Goal: Task Accomplishment & Management: Use online tool/utility

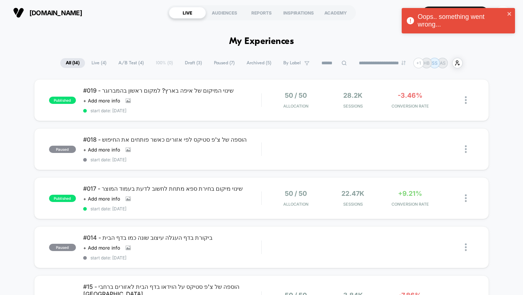
click at [512, 11] on div "Oops.. something went wrong..." at bounding box center [458, 20] width 113 height 25
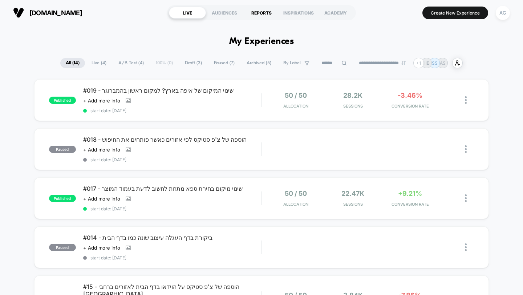
click at [259, 14] on div "REPORTS" at bounding box center [261, 13] width 37 height 12
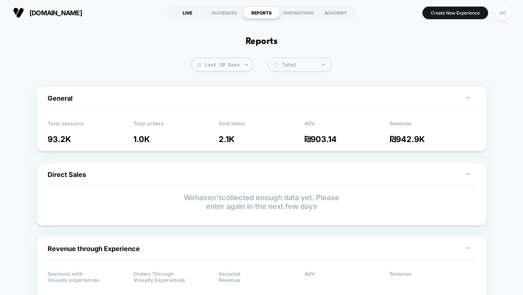
click at [183, 13] on div "LIVE" at bounding box center [187, 13] width 37 height 12
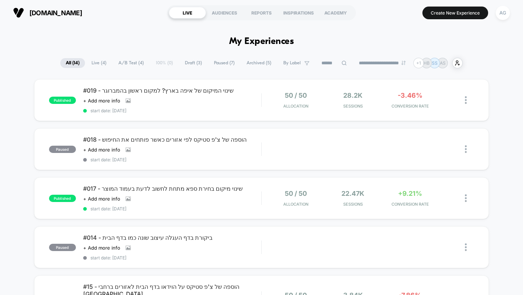
click at [100, 61] on span "Live ( 4 )" at bounding box center [99, 63] width 26 height 10
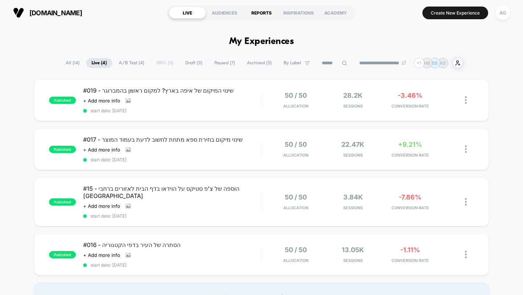
click at [257, 11] on div "REPORTS" at bounding box center [261, 13] width 37 height 12
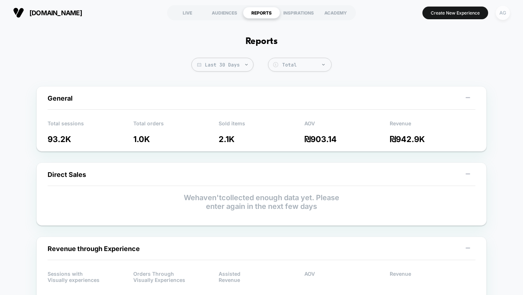
click at [504, 18] on div "AG" at bounding box center [503, 13] width 14 height 14
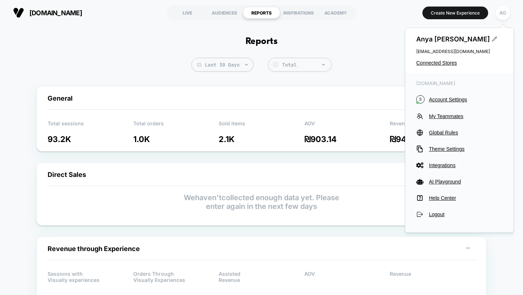
click at [437, 67] on div "[PERSON_NAME] [EMAIL_ADDRESS][DOMAIN_NAME] Connected Stores" at bounding box center [460, 50] width 108 height 45
click at [440, 60] on div "[PERSON_NAME] [EMAIL_ADDRESS][DOMAIN_NAME] Connected Stores" at bounding box center [460, 50] width 108 height 45
click at [449, 60] on span "Connected Stores" at bounding box center [459, 63] width 86 height 6
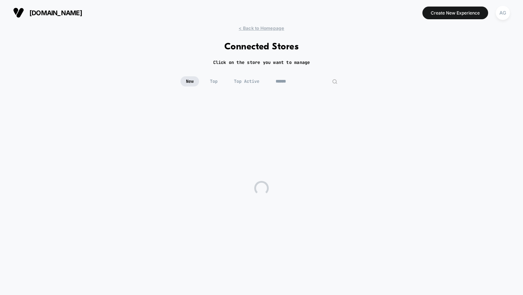
click at [305, 80] on input at bounding box center [306, 81] width 73 height 10
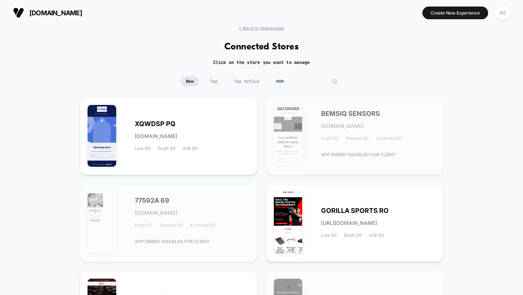
click at [293, 81] on input "*****" at bounding box center [306, 81] width 73 height 10
paste input "**********"
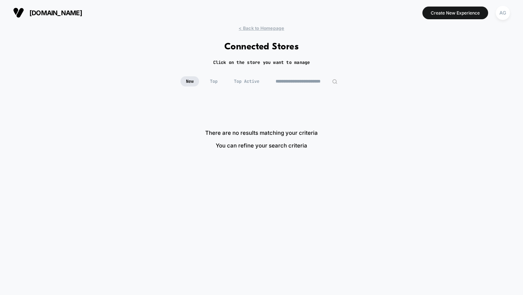
drag, startPoint x: 287, startPoint y: 83, endPoint x: 247, endPoint y: 80, distance: 40.8
click at [247, 80] on div "**********" at bounding box center [262, 81] width 162 height 10
drag, startPoint x: 302, startPoint y: 83, endPoint x: 351, endPoint y: 82, distance: 48.7
click at [351, 82] on div "**********" at bounding box center [261, 86] width 523 height 21
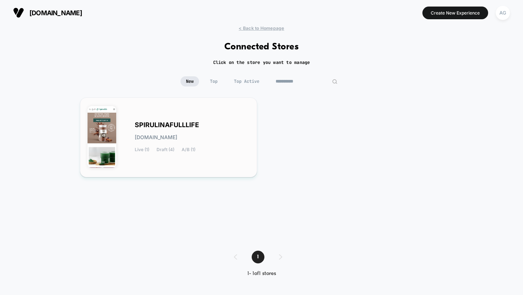
type input "**********"
click at [188, 133] on div "SPIRULINAFULLLIFE [DOMAIN_NAME] Live (1) Draft (4) A/B (1)" at bounding box center [192, 137] width 115 height 30
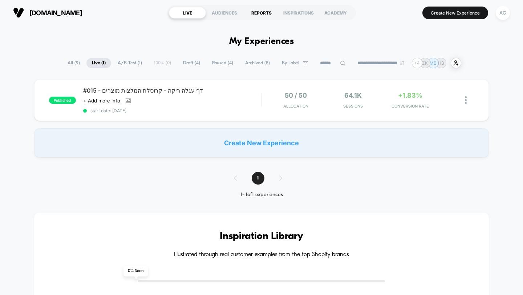
click at [262, 18] on div "REPORTS" at bounding box center [261, 13] width 37 height 12
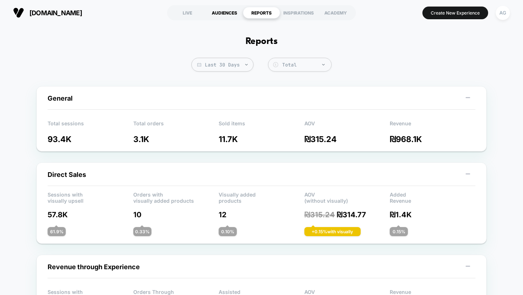
click at [229, 14] on div "AUDIENCES" at bounding box center [224, 13] width 37 height 12
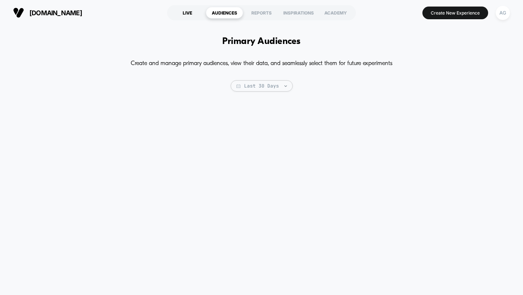
click at [190, 13] on div "LIVE" at bounding box center [187, 13] width 37 height 12
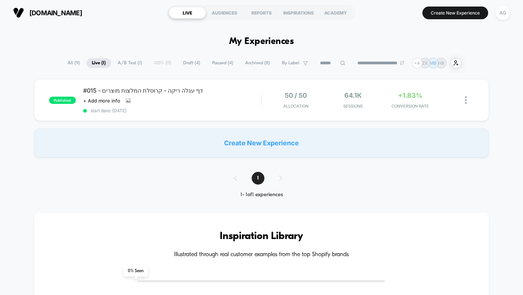
click at [67, 67] on span "All ( 9 )" at bounding box center [73, 63] width 23 height 10
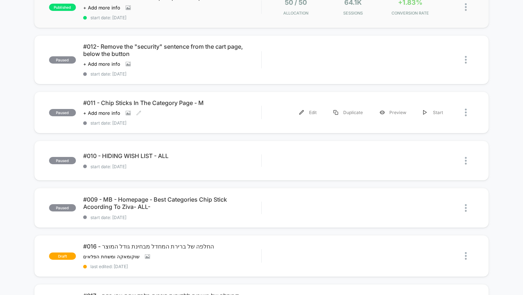
scroll to position [45, 0]
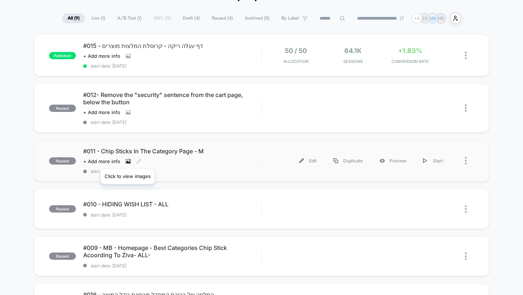
click at [128, 160] on icon at bounding box center [128, 161] width 4 height 3
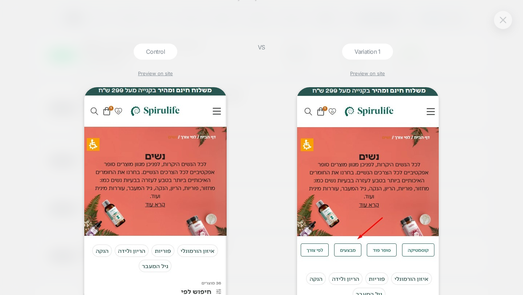
click at [503, 22] on img at bounding box center [503, 20] width 7 height 6
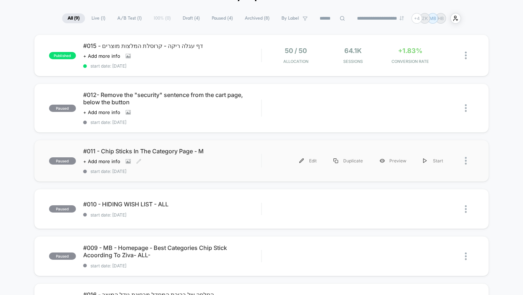
click at [222, 151] on span "#011 - Chip Sticks In The Category Page - M" at bounding box center [172, 151] width 178 height 7
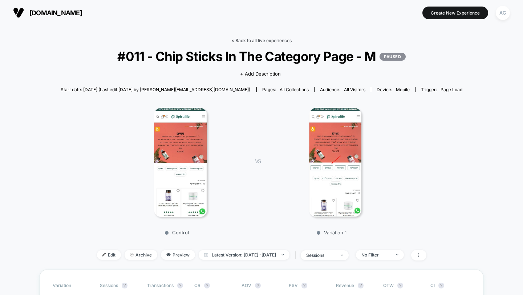
click at [269, 38] on link "< Back to all live experiences" at bounding box center [262, 40] width 60 height 5
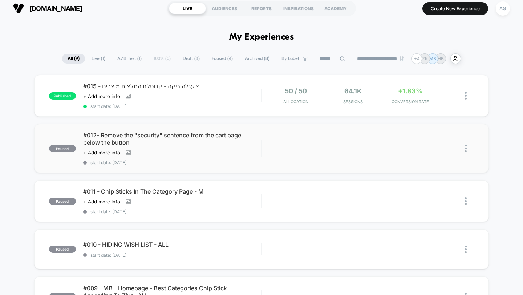
scroll to position [5, 0]
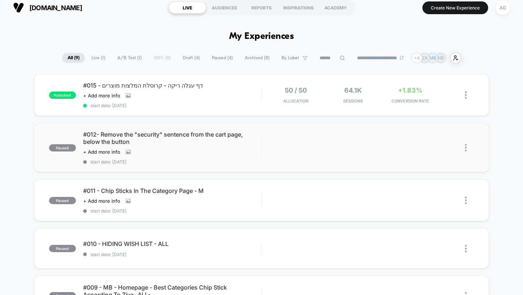
click at [246, 152] on div "#012- Remove the "security" sentence from the cart page, below the button Click…" at bounding box center [172, 148] width 178 height 34
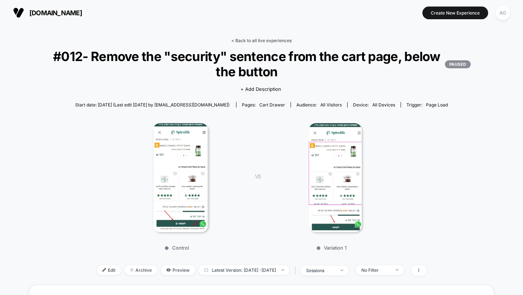
click at [257, 40] on link "< Back to all live experiences" at bounding box center [262, 40] width 60 height 5
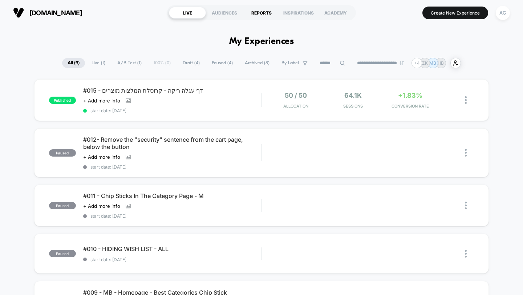
click at [267, 15] on div "REPORTS" at bounding box center [261, 13] width 37 height 12
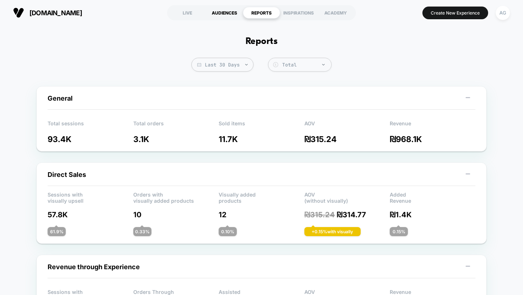
click at [230, 16] on div "AUDIENCES" at bounding box center [224, 13] width 37 height 12
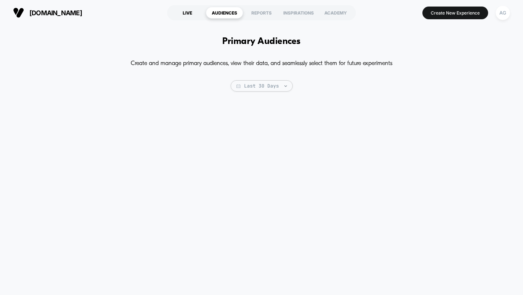
click at [189, 12] on div "LIVE" at bounding box center [187, 13] width 37 height 12
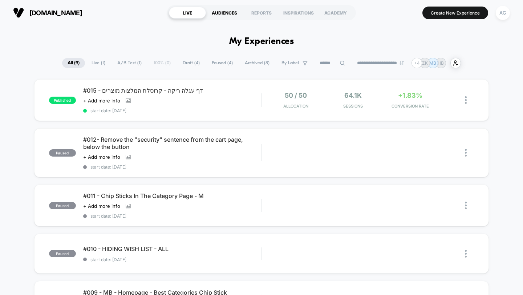
click at [226, 12] on div "AUDIENCES" at bounding box center [224, 13] width 37 height 12
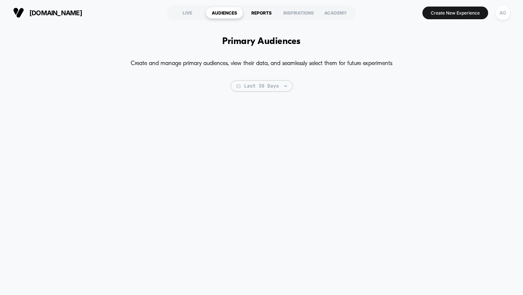
click at [268, 13] on div "REPORTS" at bounding box center [261, 13] width 37 height 12
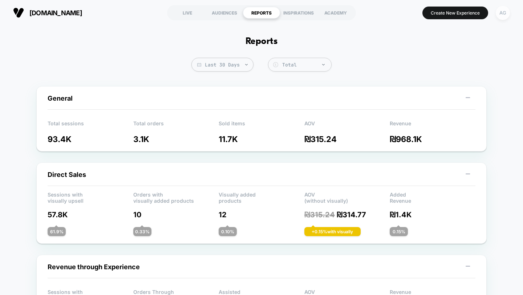
click at [504, 15] on div "AG" at bounding box center [503, 13] width 14 height 14
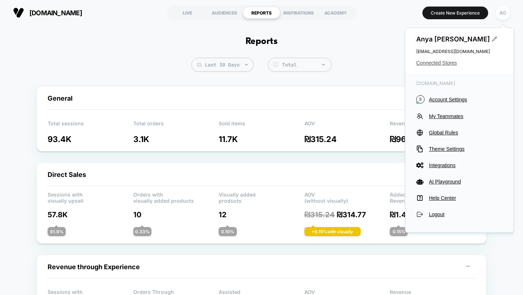
click at [438, 62] on span "Connected Stores" at bounding box center [459, 63] width 86 height 6
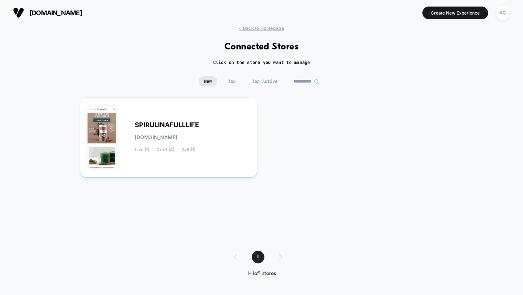
click at [303, 82] on input "**********" at bounding box center [307, 81] width 36 height 10
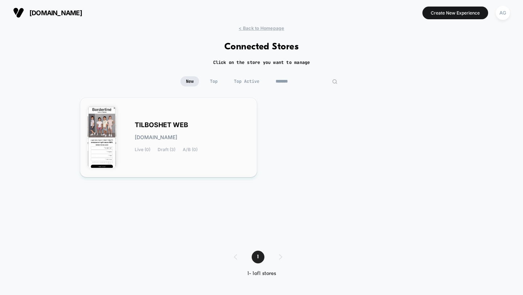
type input "*******"
click at [213, 116] on div "TILBOSHET WEB [DOMAIN_NAME] Live (0) Draft (3) A/B (0)" at bounding box center [169, 137] width 162 height 65
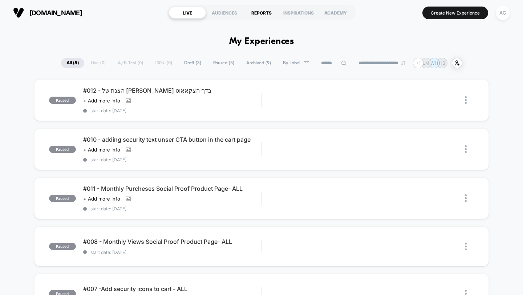
click at [271, 12] on div "REPORTS" at bounding box center [261, 13] width 37 height 12
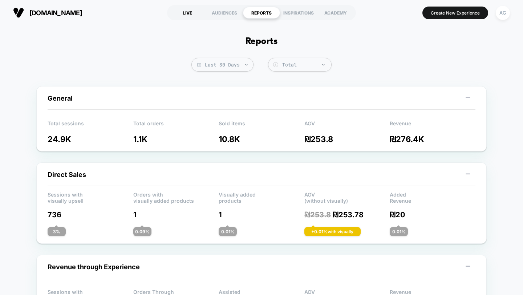
click at [189, 9] on div "LIVE" at bounding box center [187, 13] width 37 height 12
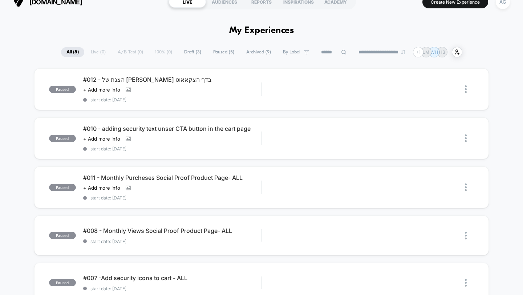
scroll to position [13, 0]
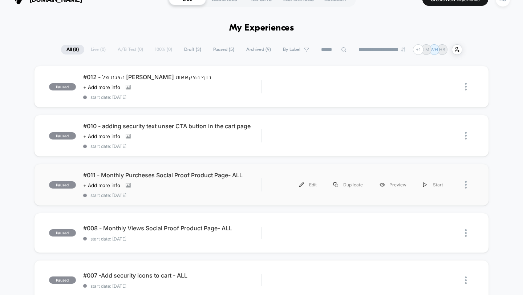
click at [222, 168] on div "paused #011 - Monthly Purcheses Social Proof Product Page- ALL Click to view im…" at bounding box center [261, 185] width 455 height 42
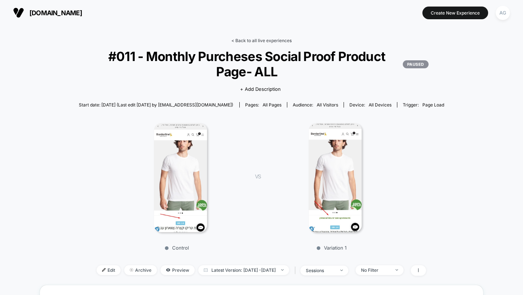
click at [257, 41] on link "< Back to all live experiences" at bounding box center [262, 40] width 60 height 5
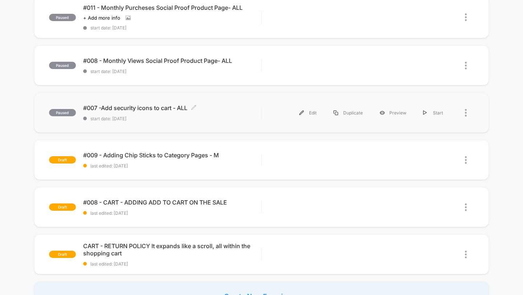
scroll to position [128, 0]
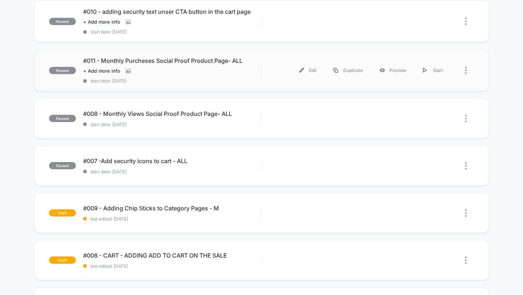
drag, startPoint x: 218, startPoint y: 122, endPoint x: 230, endPoint y: 85, distance: 38.9
click at [230, 85] on div "paused #012 - הצגת של אפסייל בדף הצקאאוט Click to view images Click to edit exp…" at bounding box center [261, 157] width 523 height 413
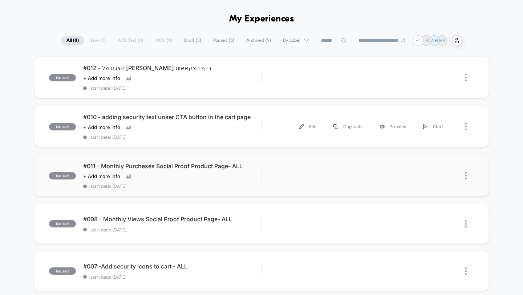
scroll to position [16, 0]
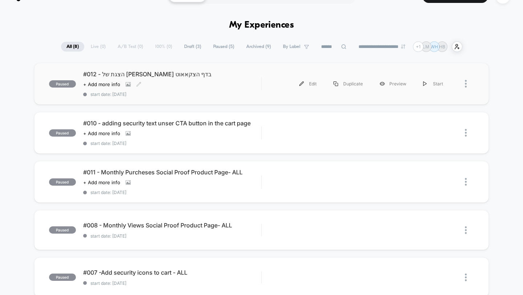
click at [224, 87] on div "#012 - הצגת של אפסייל בדף הצקאאוט Click to view images Click to edit experience…" at bounding box center [172, 84] width 178 height 27
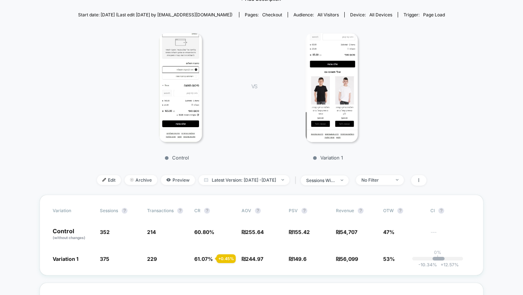
scroll to position [77, 0]
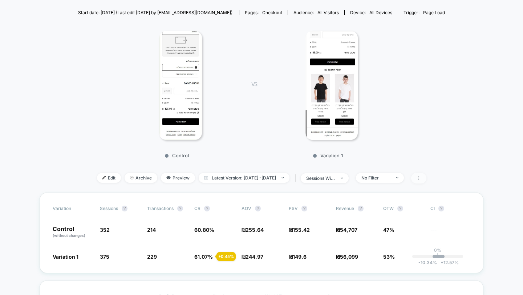
click at [421, 177] on icon at bounding box center [419, 178] width 4 height 4
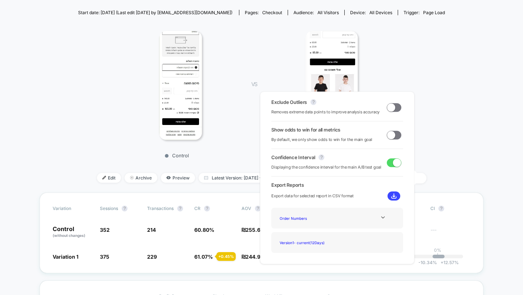
click at [394, 109] on span at bounding box center [394, 107] width 15 height 9
click at [415, 109] on div "Exclude Outliers ? Removes extreme data points to improve analysis accuracy Sho…" at bounding box center [337, 177] width 169 height 187
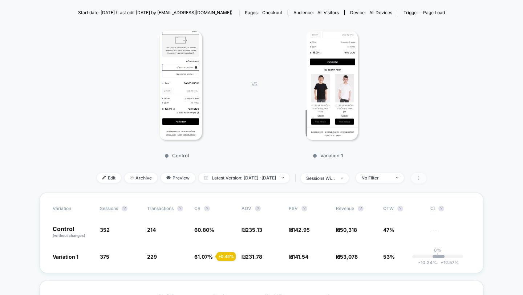
click at [427, 181] on span at bounding box center [418, 178] width 15 height 11
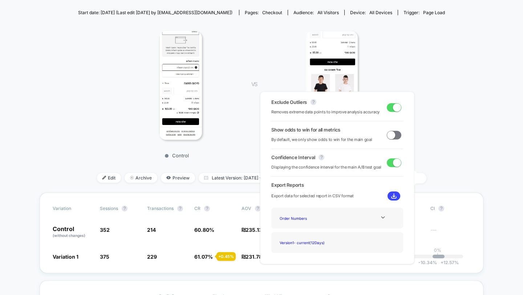
click at [393, 107] on span at bounding box center [397, 107] width 8 height 8
click at [432, 116] on div "Control VS Variation 1" at bounding box center [258, 93] width 367 height 140
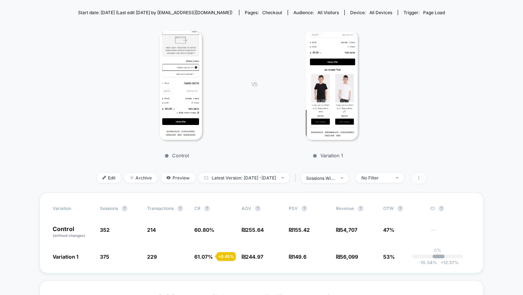
click at [421, 177] on icon at bounding box center [419, 178] width 4 height 4
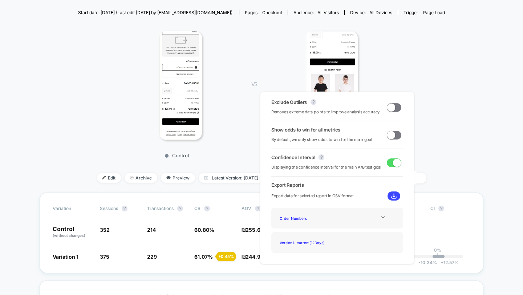
click at [433, 159] on div "Control VS Variation 1" at bounding box center [258, 93] width 367 height 140
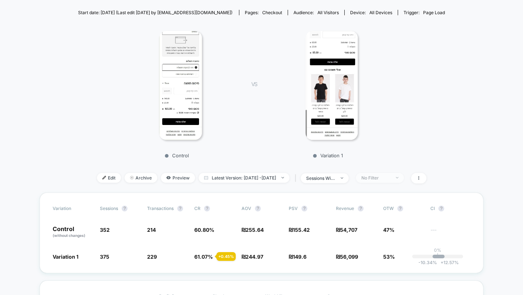
click at [378, 173] on span "No Filter" at bounding box center [380, 178] width 48 height 10
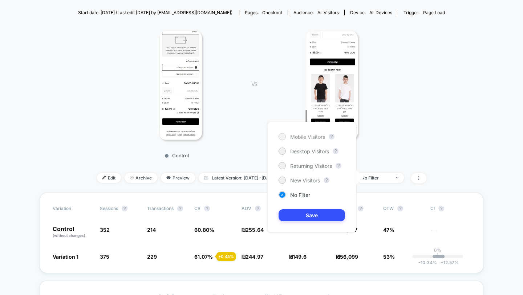
click at [322, 136] on span "Mobile Visitors" at bounding box center [307, 137] width 35 height 6
click at [306, 213] on button "Save" at bounding box center [312, 215] width 67 height 12
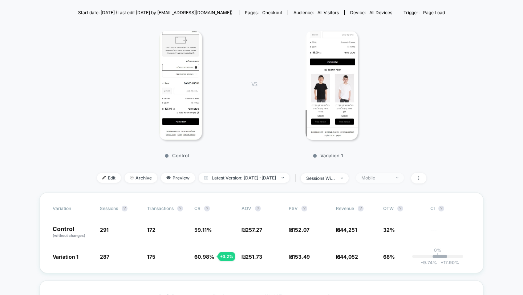
click at [381, 180] on span "Mobile" at bounding box center [380, 178] width 48 height 10
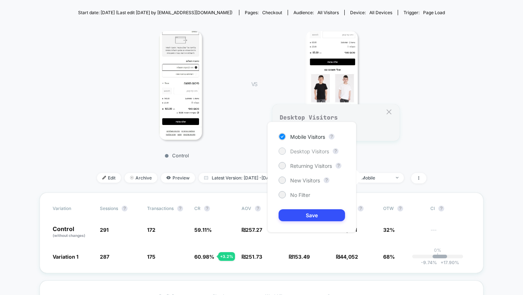
click at [320, 153] on span "Desktop Visitors" at bounding box center [309, 151] width 39 height 6
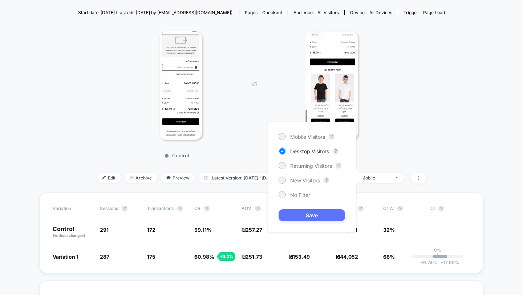
click at [323, 212] on button "Save" at bounding box center [312, 215] width 67 height 12
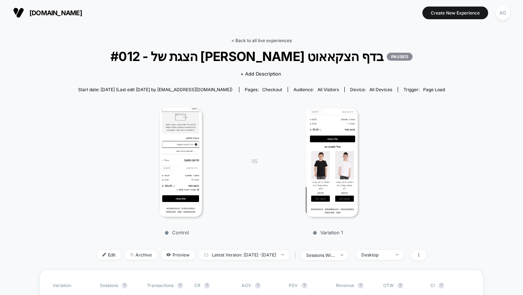
click at [256, 38] on link "< Back to all live experiences" at bounding box center [262, 40] width 60 height 5
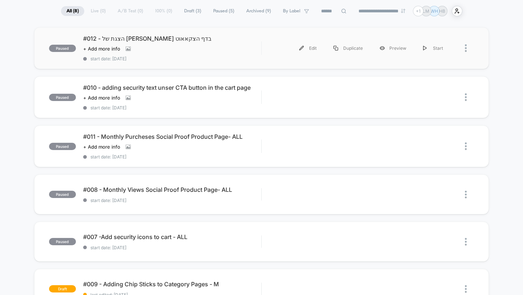
scroll to position [87, 0]
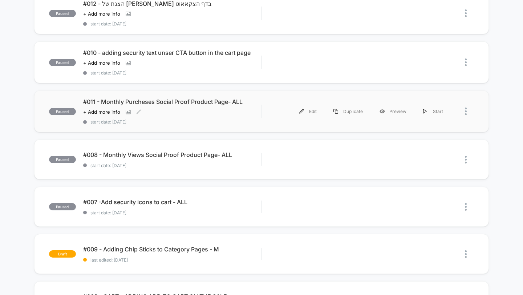
click at [236, 103] on span "#011 - Monthly Purcheses Social Proof Product Page- ALL" at bounding box center [172, 101] width 178 height 7
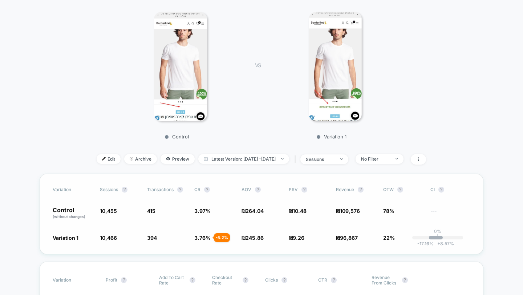
scroll to position [124, 0]
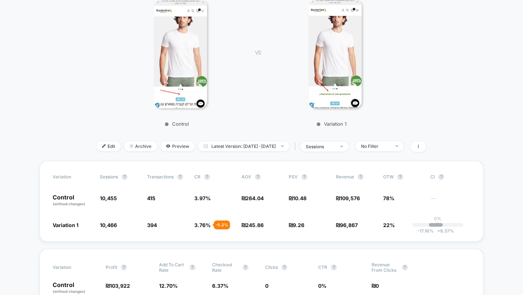
click at [405, 151] on div "Edit Archive Preview Latest Version: [DATE] - [DATE] | sessions No Filter" at bounding box center [261, 146] width 371 height 11
click at [403, 146] on span "No Filter" at bounding box center [380, 146] width 48 height 10
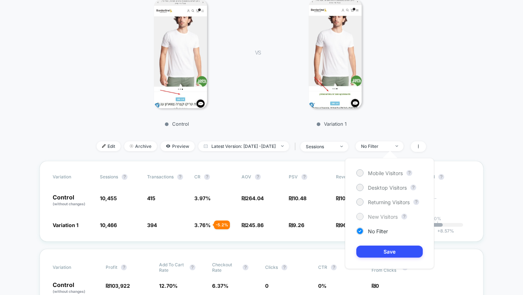
click at [372, 217] on span "New Visitors" at bounding box center [383, 217] width 30 height 6
click at [384, 255] on button "Save" at bounding box center [390, 252] width 67 height 12
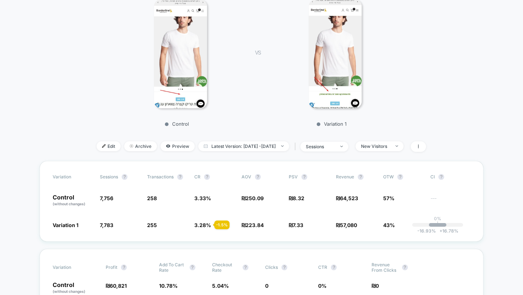
click at [390, 140] on div "< Back to all live experiences #011 - Monthly Purcheses Social Proof Product Pa…" at bounding box center [261, 37] width 371 height 247
click at [390, 145] on div "New Visitors" at bounding box center [375, 146] width 29 height 5
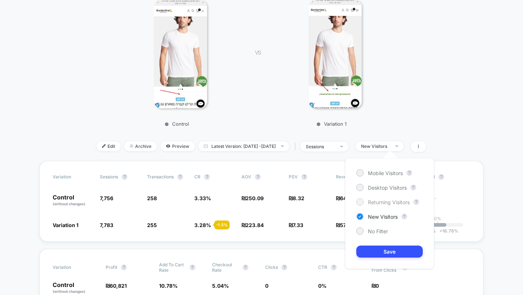
click at [377, 203] on span "Returning Visitors" at bounding box center [389, 202] width 42 height 6
click at [379, 246] on button "Save" at bounding box center [390, 252] width 67 height 12
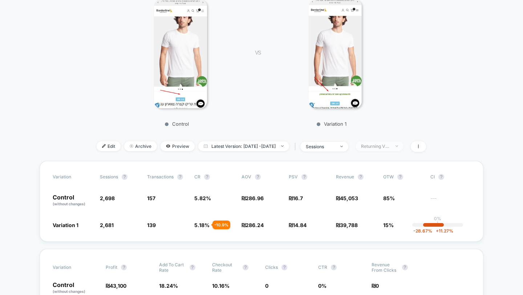
click at [390, 146] on div "Returning Visitors" at bounding box center [375, 146] width 29 height 5
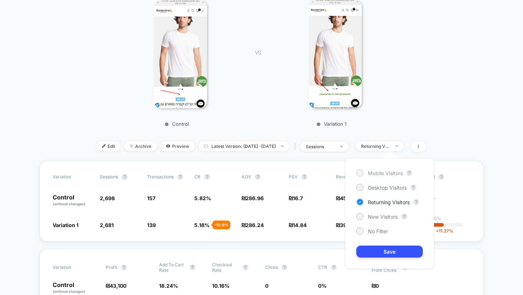
click at [376, 170] on span "Mobile Visitors" at bounding box center [385, 173] width 35 height 6
click at [385, 253] on button "Save" at bounding box center [390, 252] width 67 height 12
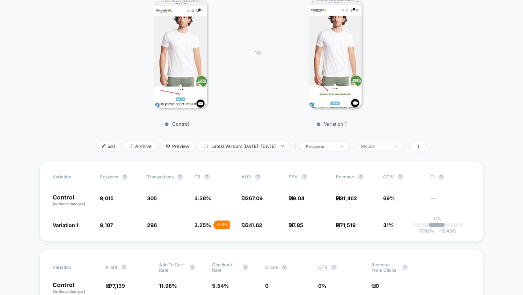
click at [390, 145] on div "Mobile" at bounding box center [375, 146] width 29 height 5
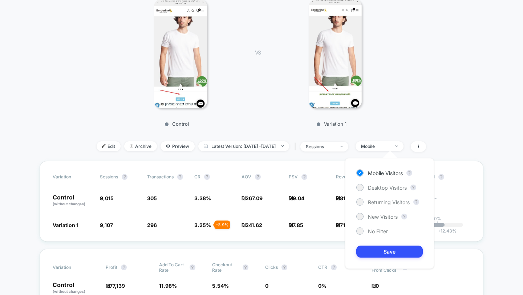
click at [384, 195] on div "Mobile Visitors ? Desktop Visitors ? Returning Visitors ? New Visitors ? No Fil…" at bounding box center [389, 213] width 89 height 111
click at [385, 186] on span "Desktop Visitors" at bounding box center [387, 188] width 39 height 6
click at [385, 257] on button "Save" at bounding box center [390, 252] width 67 height 12
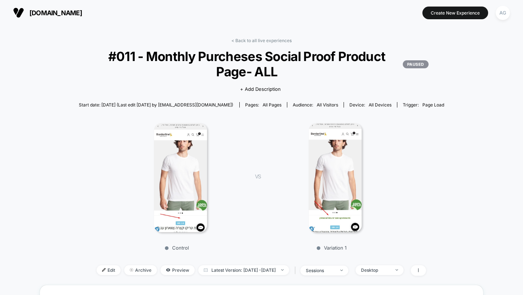
click at [334, 183] on img at bounding box center [335, 177] width 53 height 109
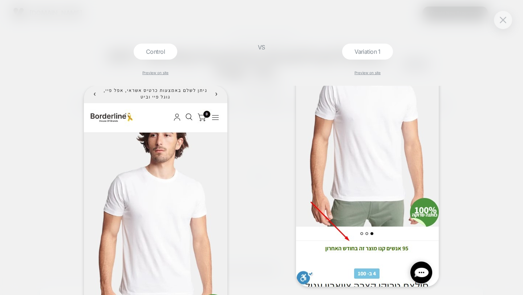
scroll to position [151, 0]
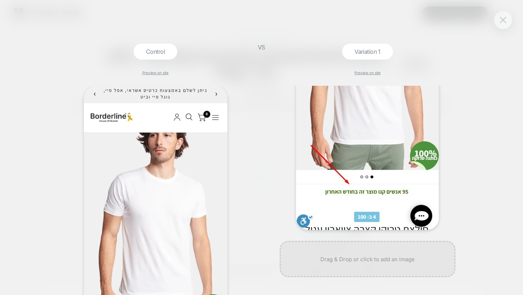
click at [498, 20] on button at bounding box center [503, 20] width 11 height 11
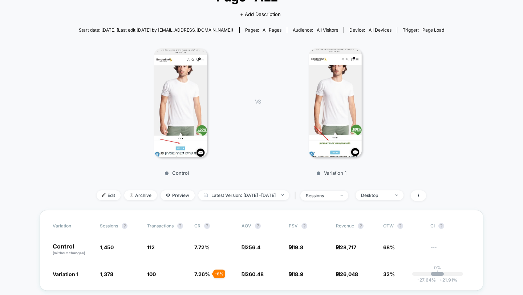
scroll to position [85, 0]
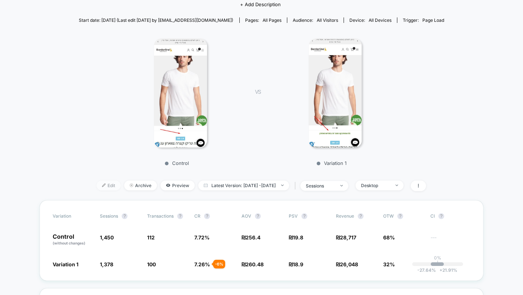
click at [97, 188] on span "Edit" at bounding box center [109, 186] width 24 height 10
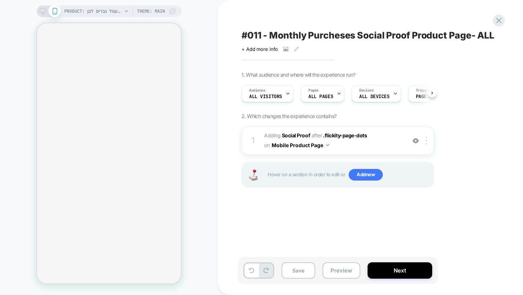
scroll to position [0, 0]
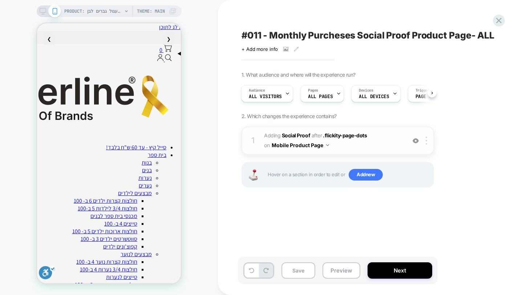
click at [372, 144] on span "#_loomi_addon_1753269309123_dup1754988178 Adding Social Proof AFTER .flickity-p…" at bounding box center [333, 141] width 138 height 20
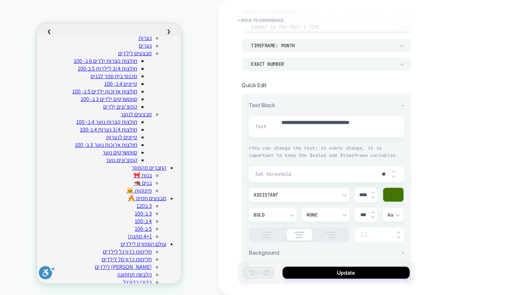
scroll to position [0, 0]
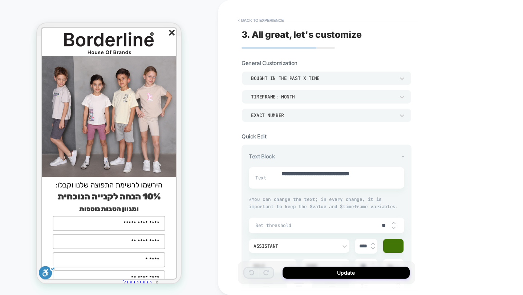
click at [171, 32] on line "סגור" at bounding box center [171, 32] width 5 height 5
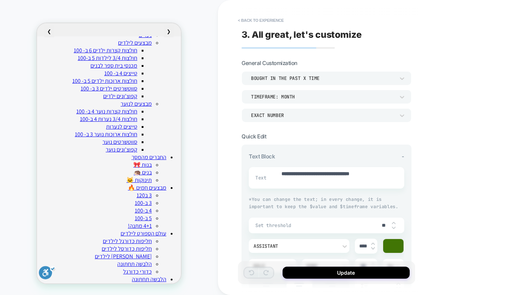
scroll to position [152, 0]
click at [309, 75] on div "bought in the past x time" at bounding box center [323, 79] width 151 height 8
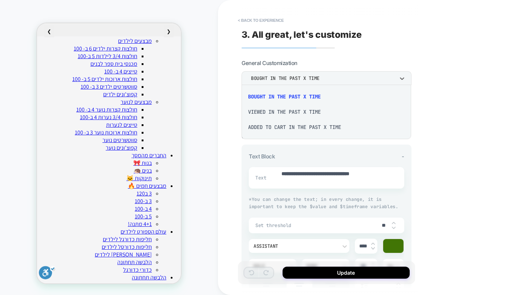
click at [297, 112] on div "viewed in the past x time" at bounding box center [327, 111] width 164 height 15
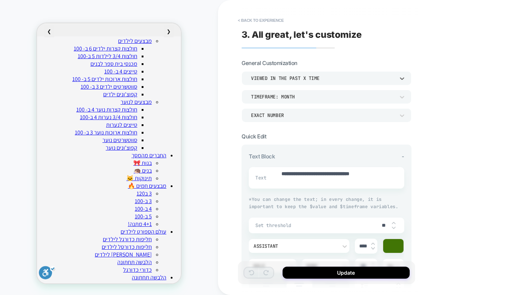
click at [316, 79] on div "viewed in the past x time" at bounding box center [323, 78] width 144 height 6
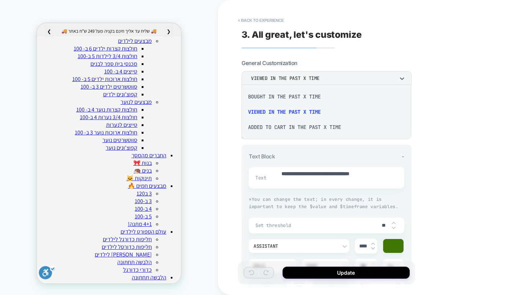
click at [303, 96] on div "bought in the past x time" at bounding box center [327, 96] width 164 height 15
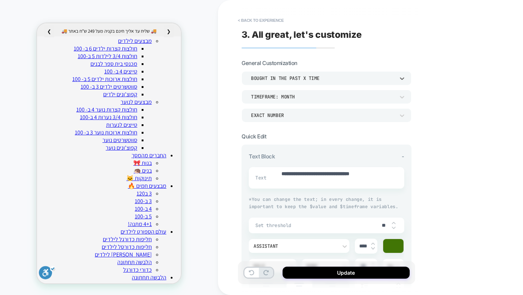
type textarea "*"
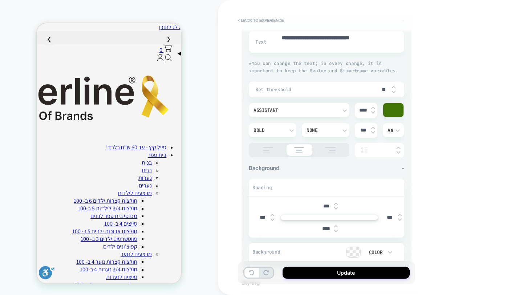
scroll to position [22, 0]
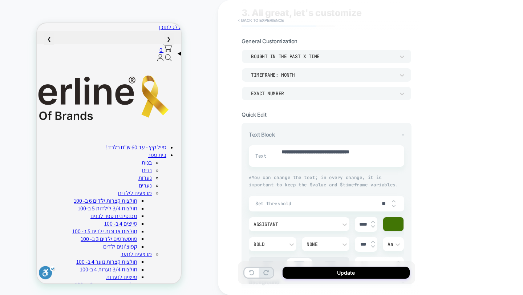
click at [270, 19] on button "< Back to experience" at bounding box center [260, 21] width 53 height 12
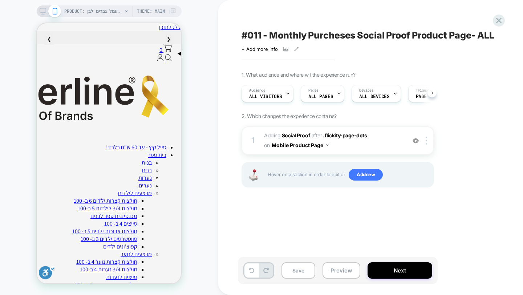
scroll to position [0, 0]
click at [502, 17] on icon at bounding box center [499, 21] width 10 height 10
